Goal: Task Accomplishment & Management: Use online tool/utility

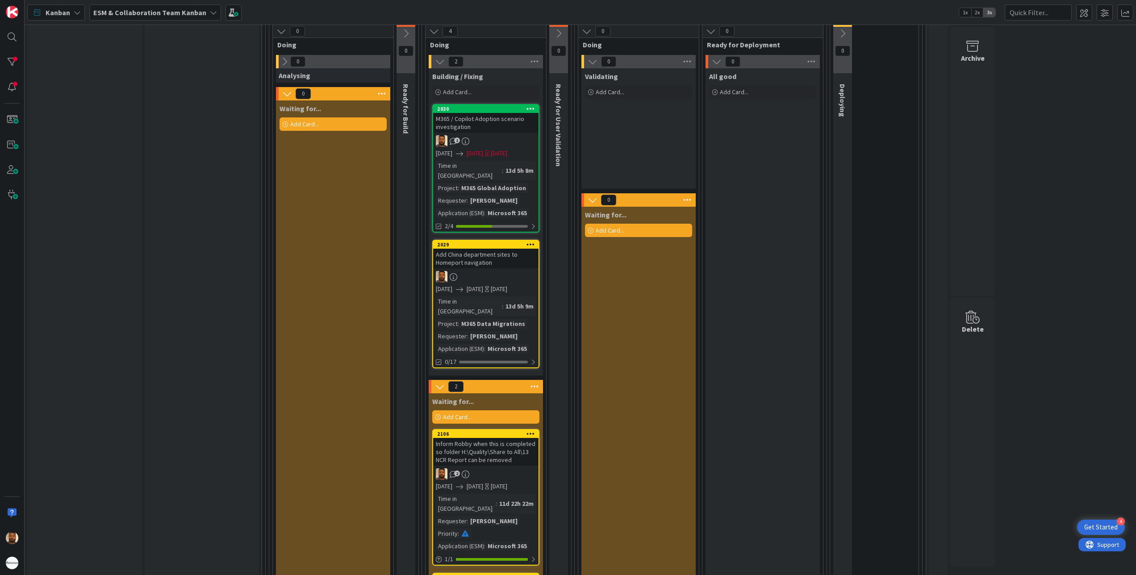
scroll to position [893, 0]
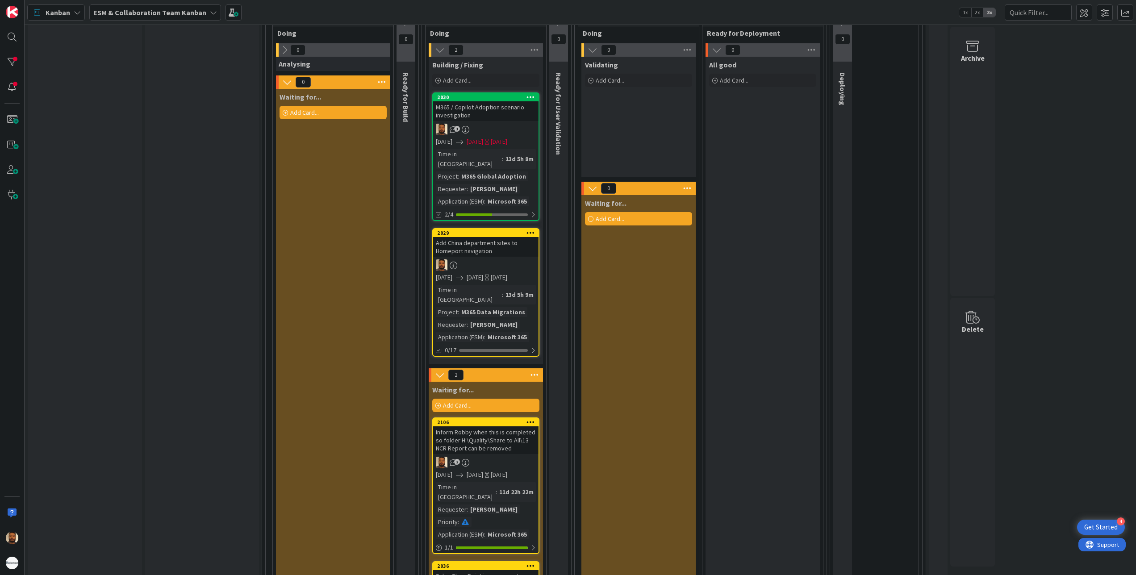
click at [523, 101] on div "M365 / Copilot Adoption scenario investigation" at bounding box center [485, 111] width 105 height 20
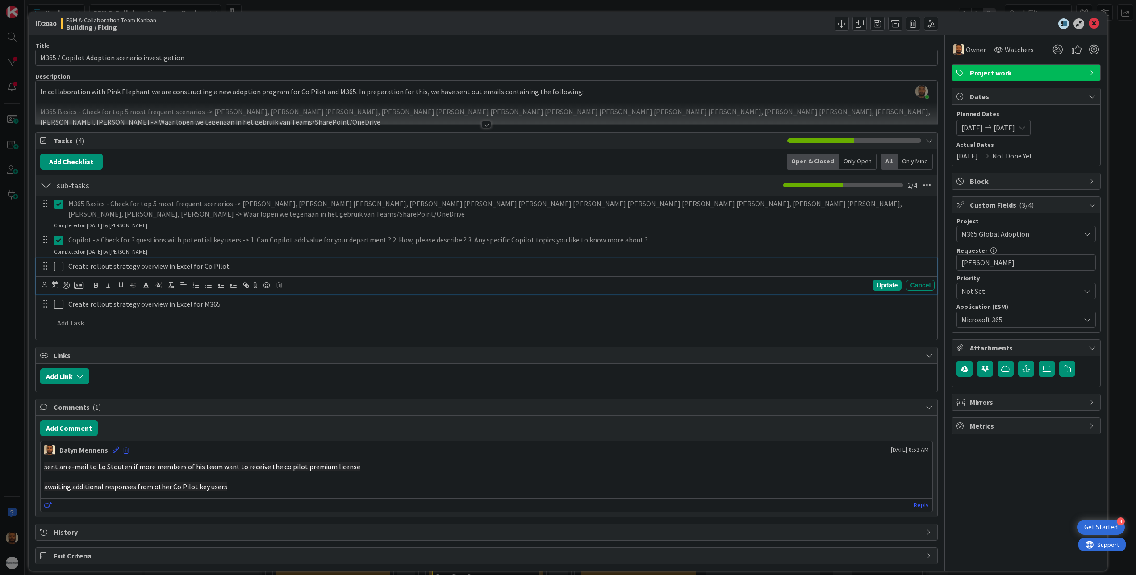
click at [58, 269] on icon at bounding box center [58, 266] width 9 height 11
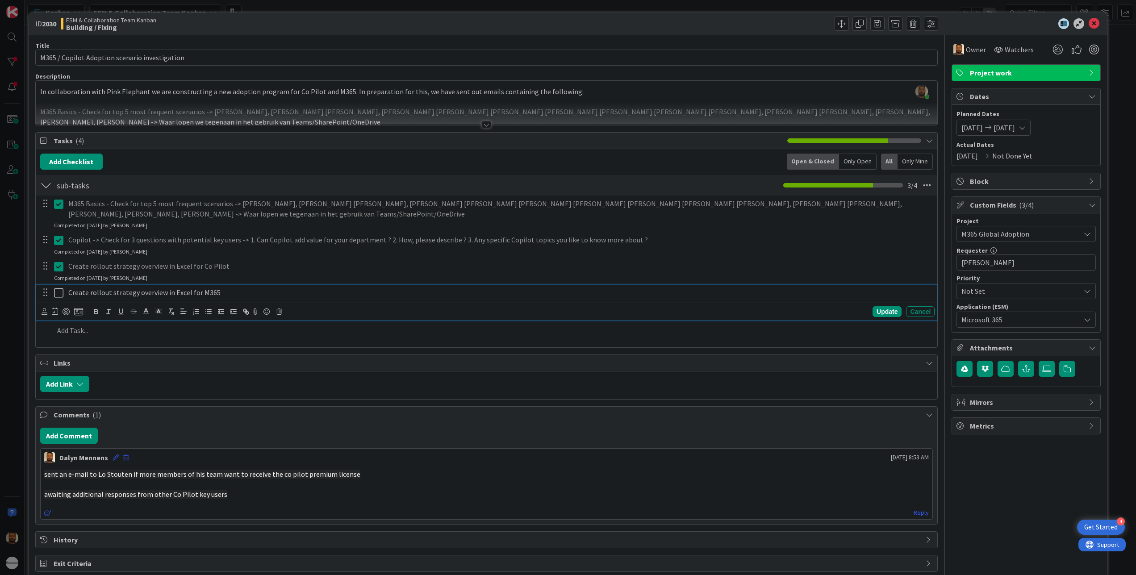
click at [62, 292] on icon at bounding box center [58, 292] width 9 height 11
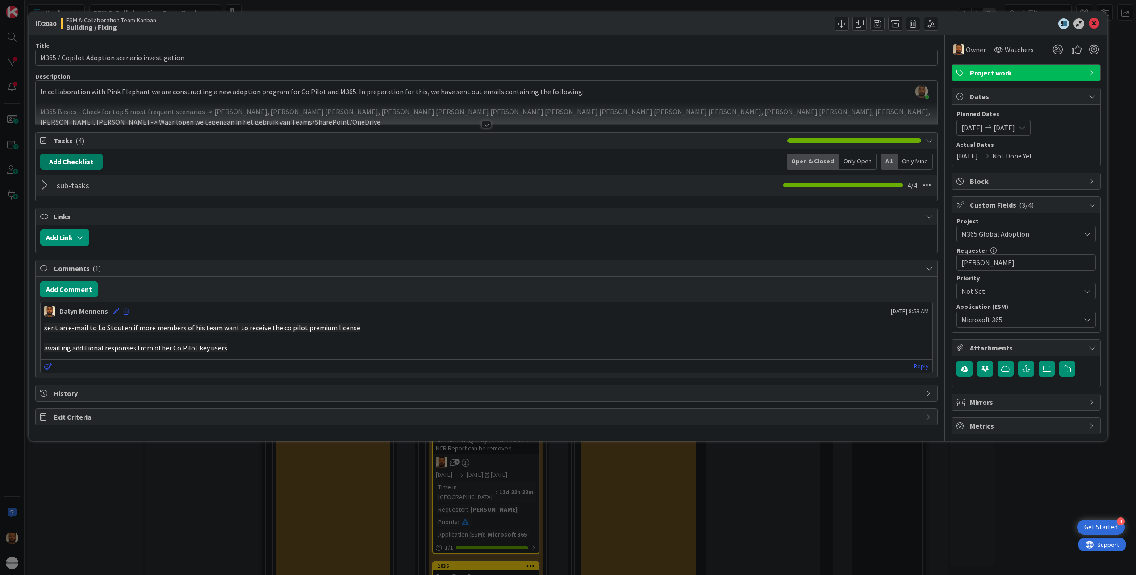
click at [71, 163] on button "Add Checklist" at bounding box center [71, 162] width 62 height 16
click at [305, 186] on div "sub-tasks Checklist Name 9 / 64 sub-tasks 4 / 4" at bounding box center [487, 185] width 902 height 21
click at [41, 187] on div at bounding box center [46, 185] width 12 height 16
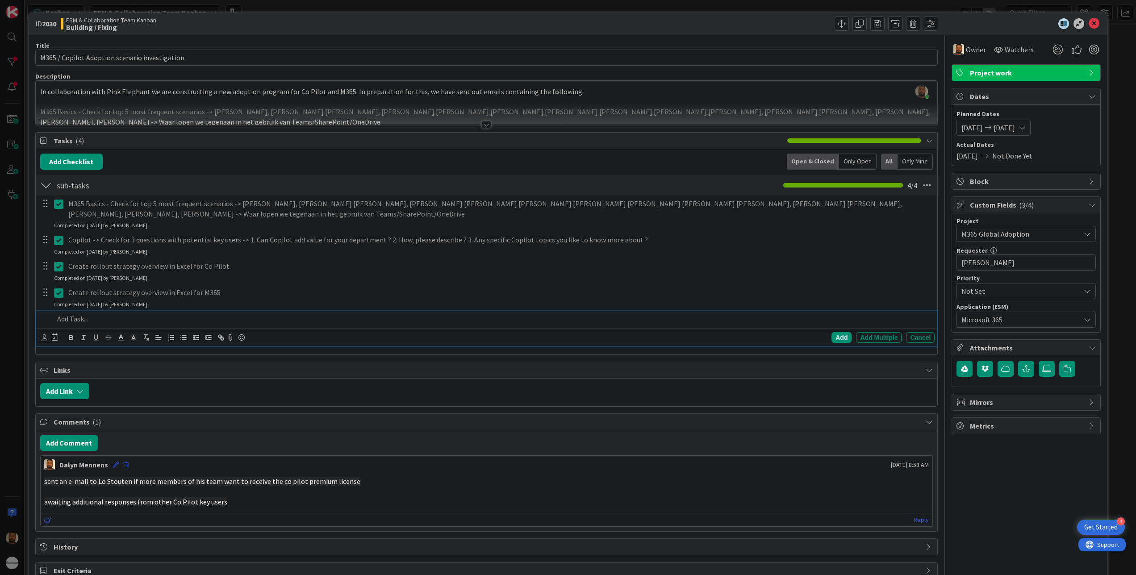
click at [66, 314] on div at bounding box center [492, 319] width 884 height 16
click at [831, 336] on div "Add" at bounding box center [841, 337] width 20 height 11
click at [1015, 131] on span "[DATE]" at bounding box center [1003, 127] width 21 height 11
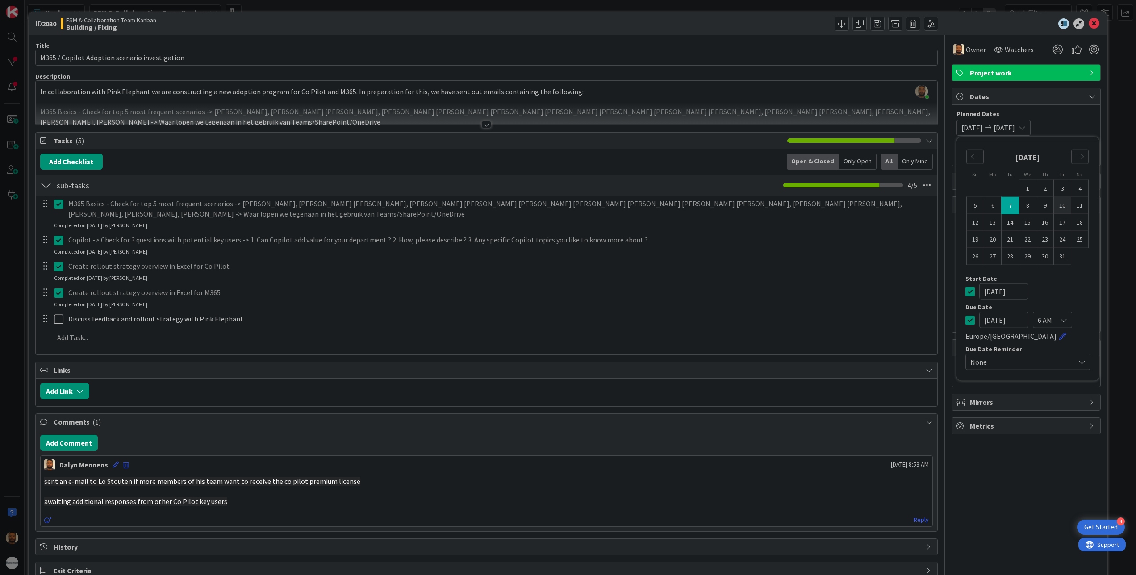
click at [1054, 204] on td "10" at bounding box center [1062, 205] width 17 height 17
type input "[DATE]"
click at [1054, 204] on td "10" at bounding box center [1062, 205] width 17 height 17
type input "[DATE]"
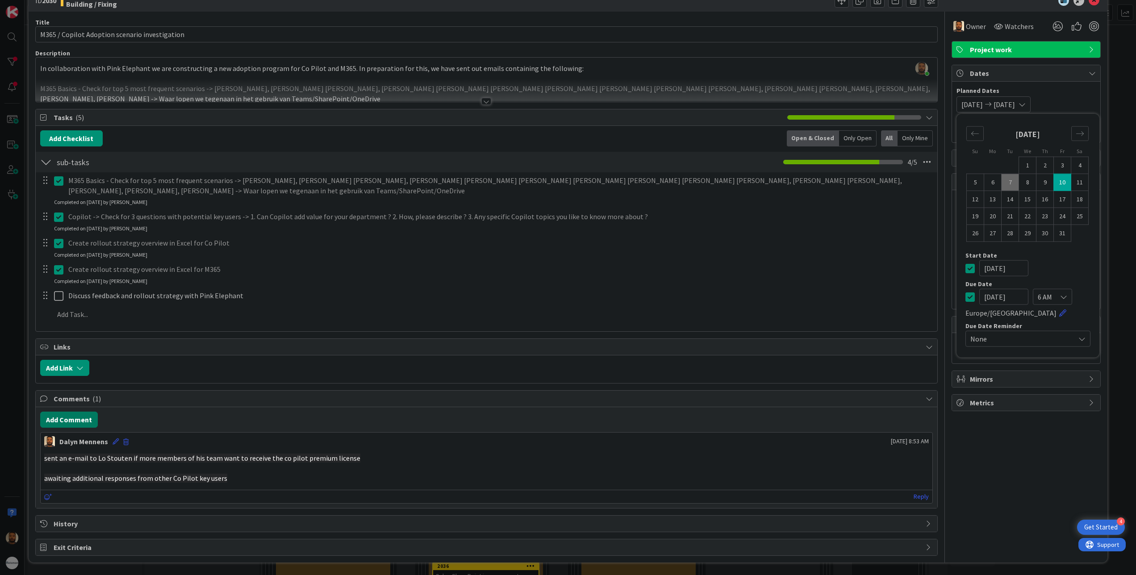
click at [71, 415] on button "Add Comment" at bounding box center [69, 420] width 58 height 16
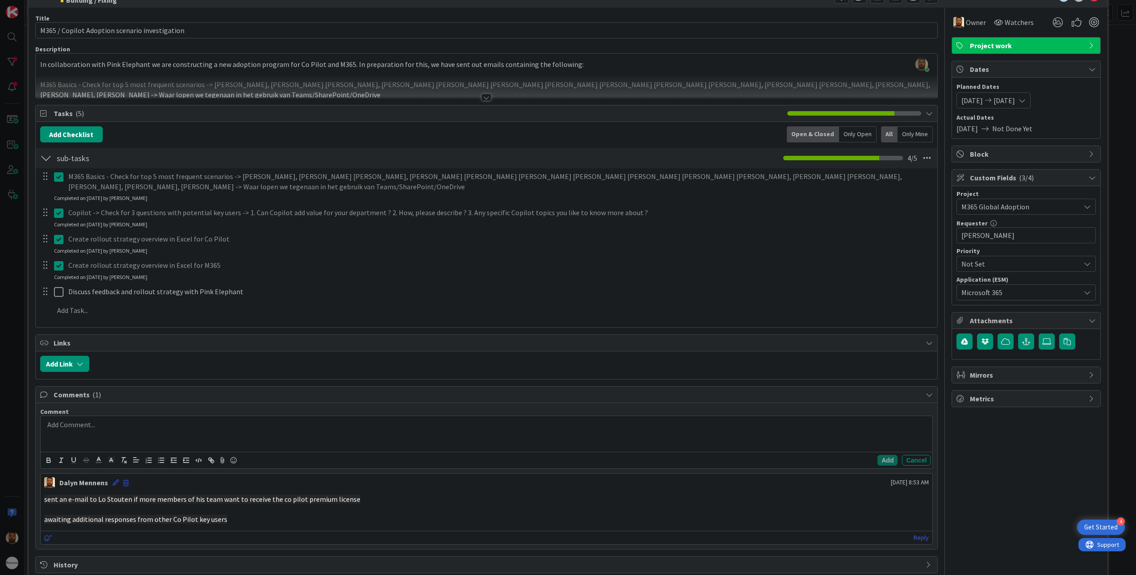
scroll to position [72, 0]
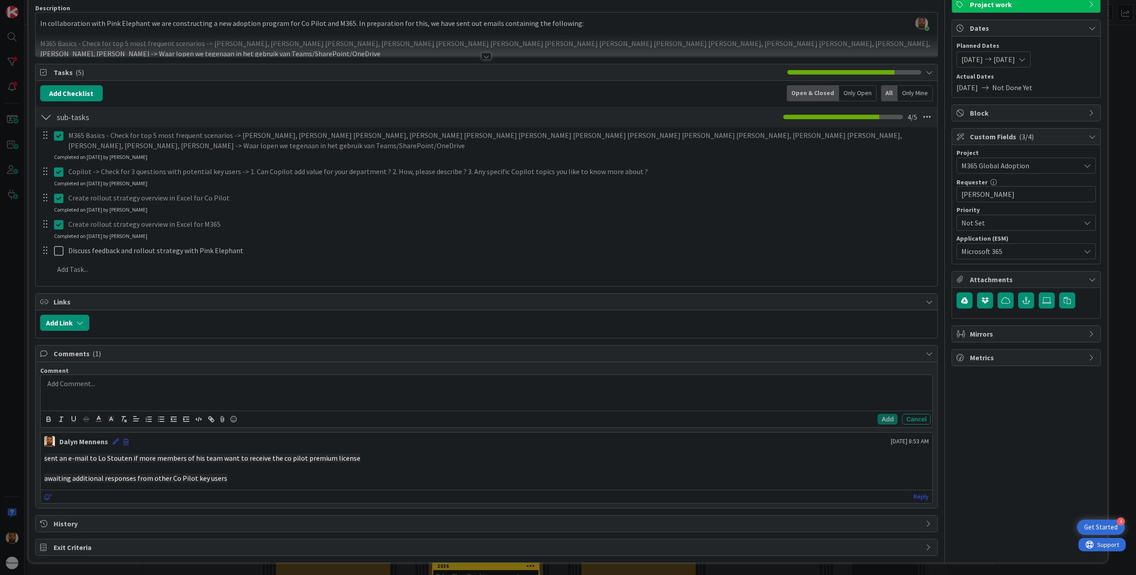
click at [124, 380] on p at bounding box center [486, 384] width 885 height 10
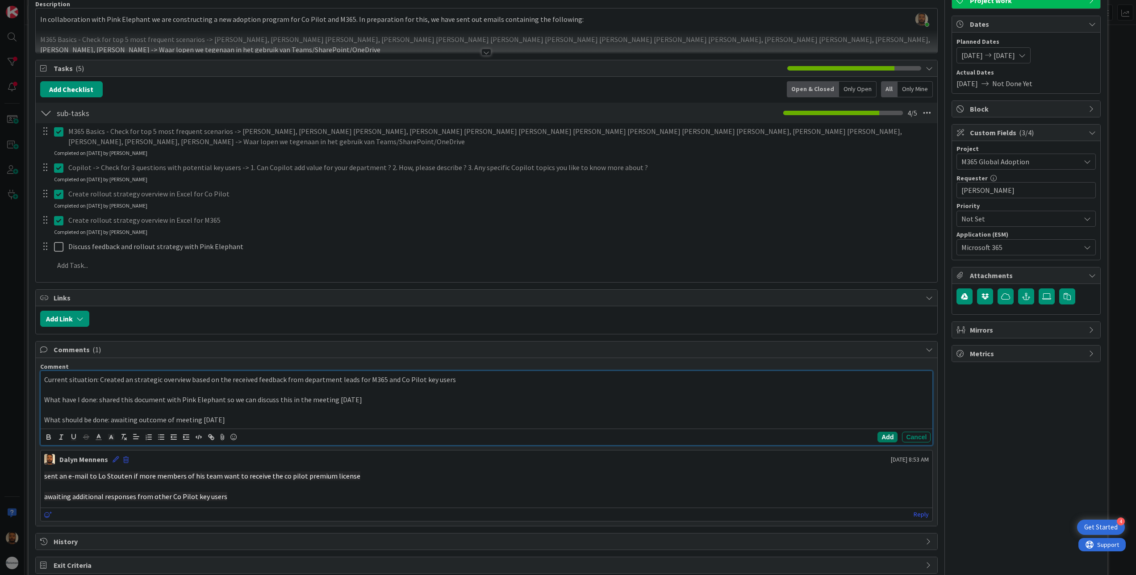
click at [877, 442] on button "Add" at bounding box center [887, 437] width 20 height 11
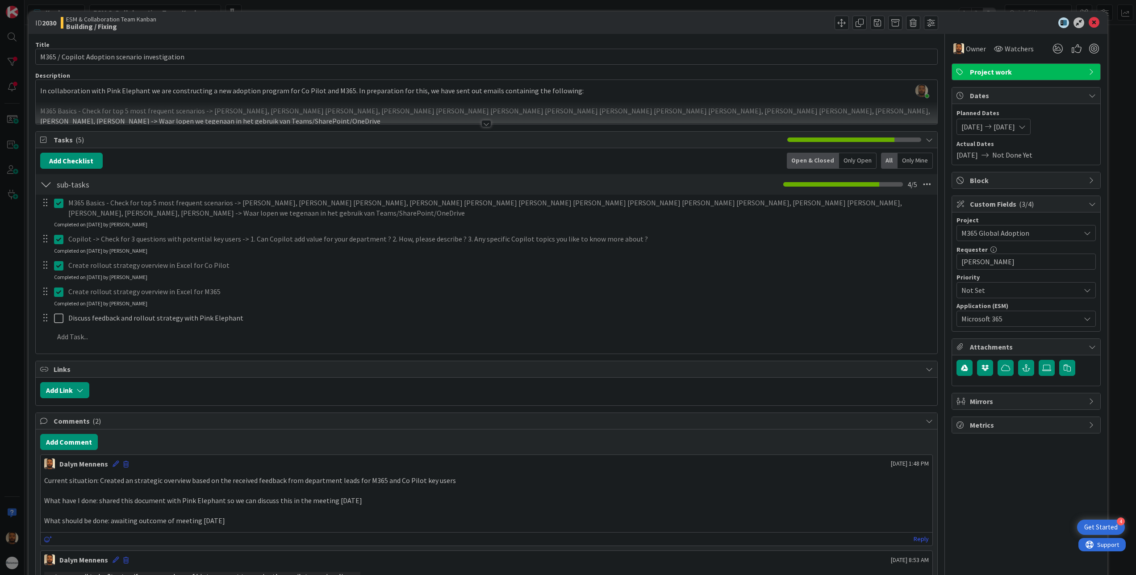
scroll to position [0, 0]
click at [1018, 366] on button "button" at bounding box center [1026, 369] width 16 height 16
click at [1042, 368] on icon at bounding box center [1046, 368] width 9 height 7
click at [1038, 361] on input "file" at bounding box center [1038, 361] width 0 height 0
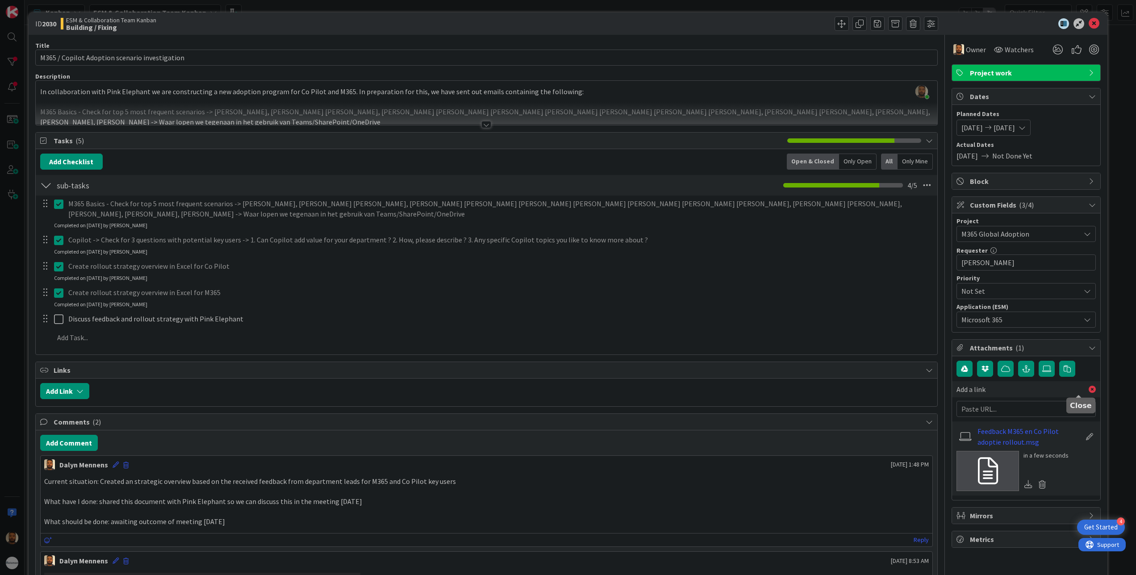
click at [1088, 392] on icon at bounding box center [1091, 389] width 7 height 7
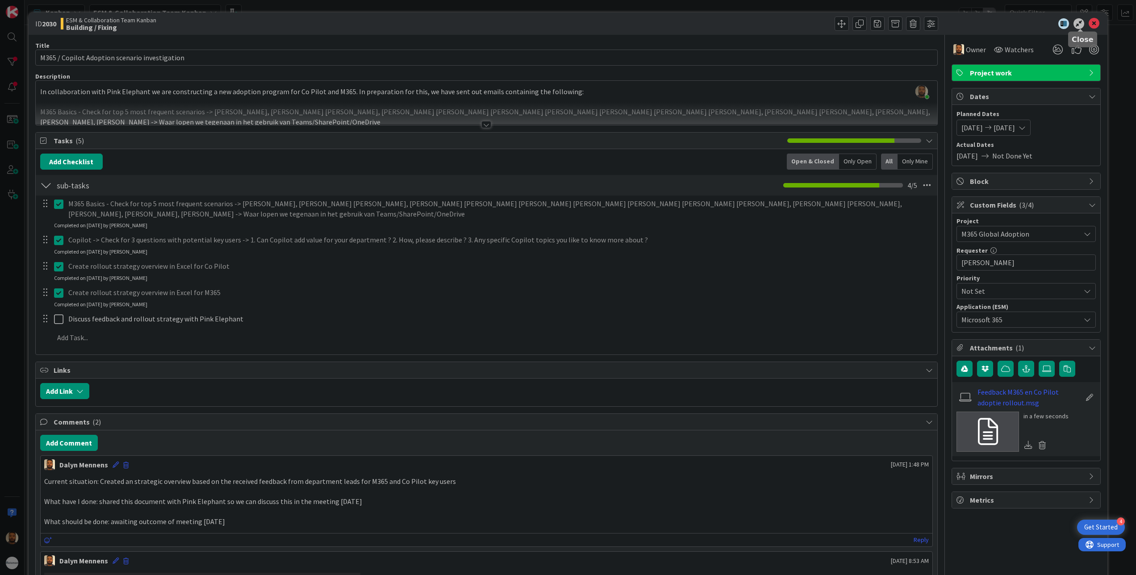
click at [1088, 22] on icon at bounding box center [1093, 23] width 11 height 11
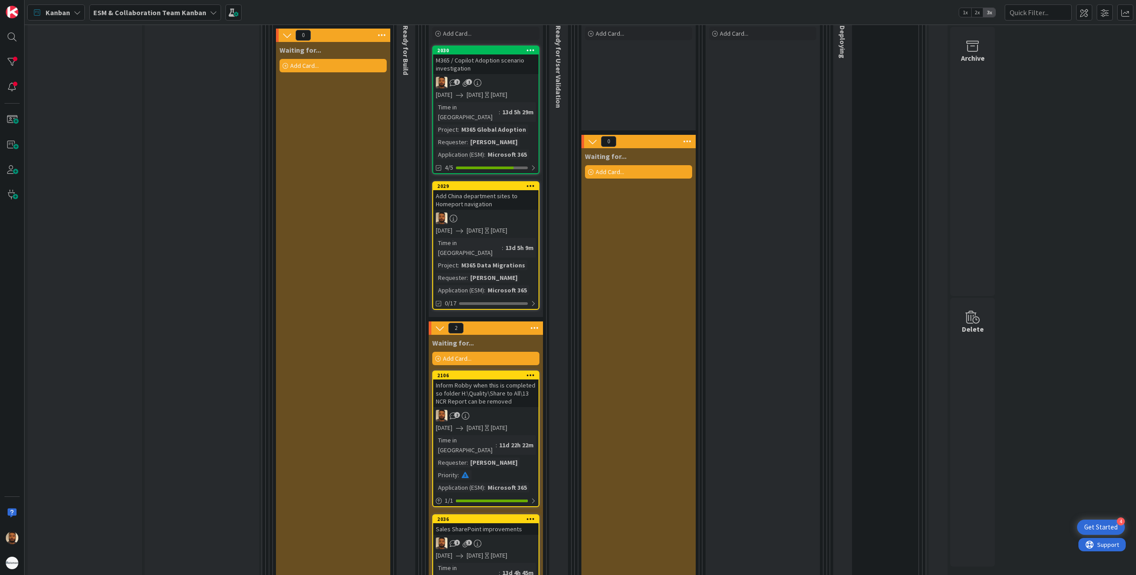
scroll to position [960, 0]
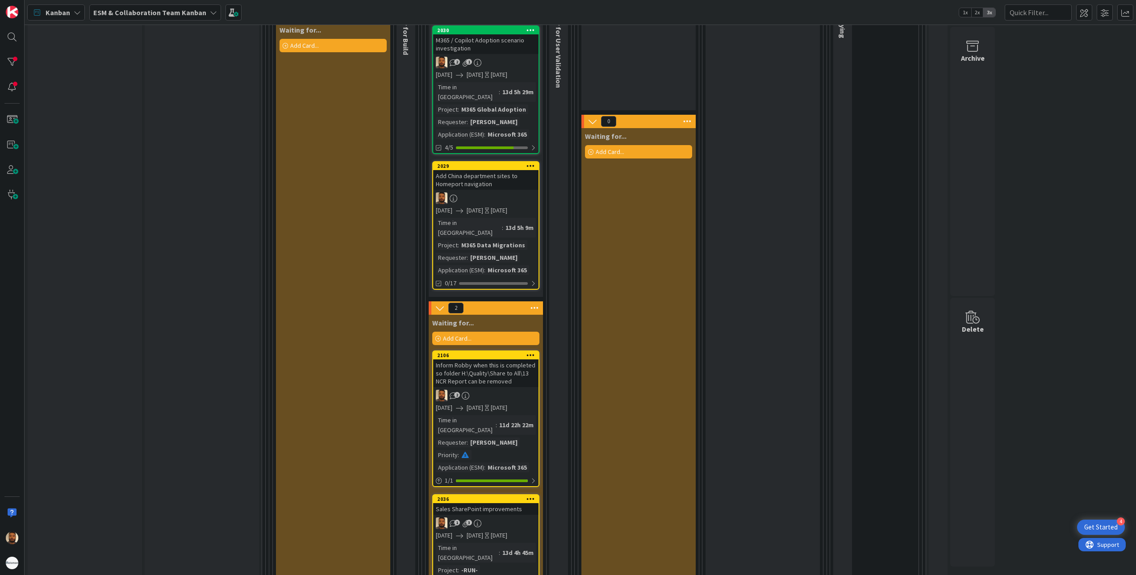
click at [507, 517] on div "1 3" at bounding box center [485, 523] width 105 height 12
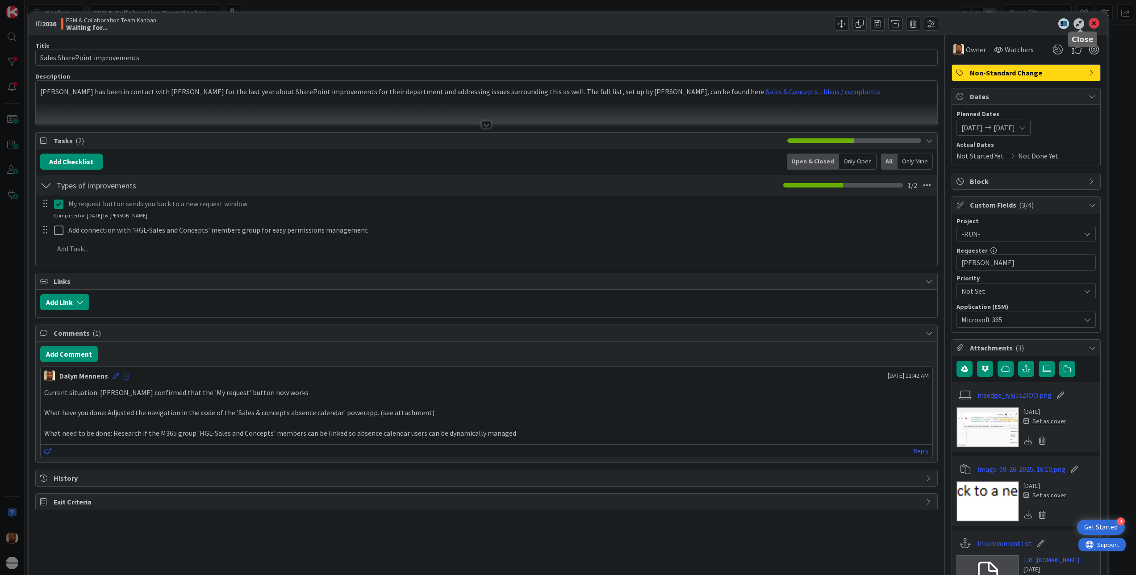
click at [1088, 26] on icon at bounding box center [1093, 23] width 11 height 11
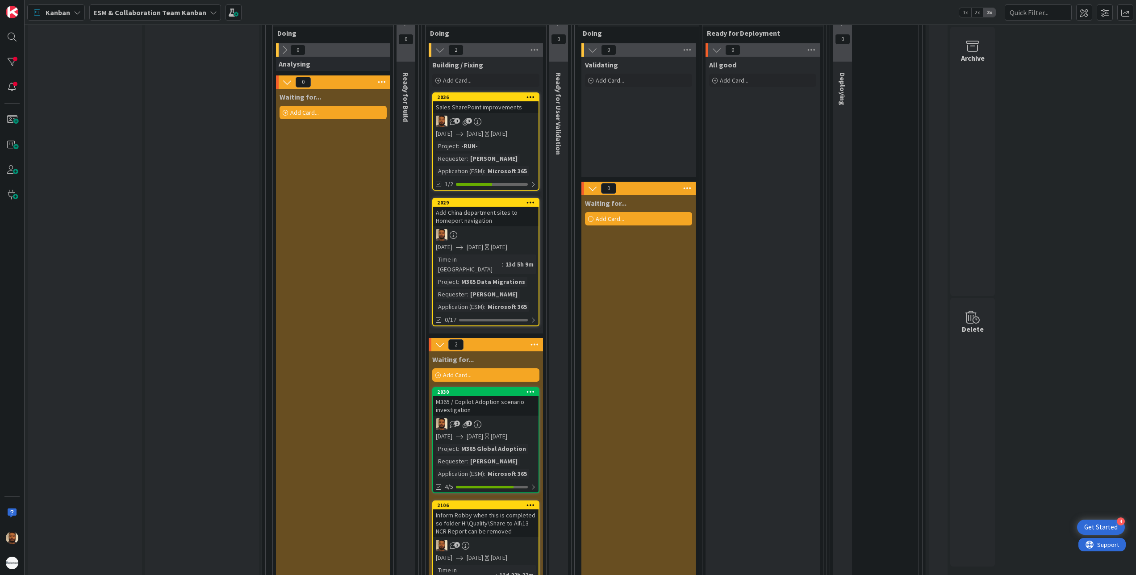
scroll to position [446, 0]
